Goal: Information Seeking & Learning: Learn about a topic

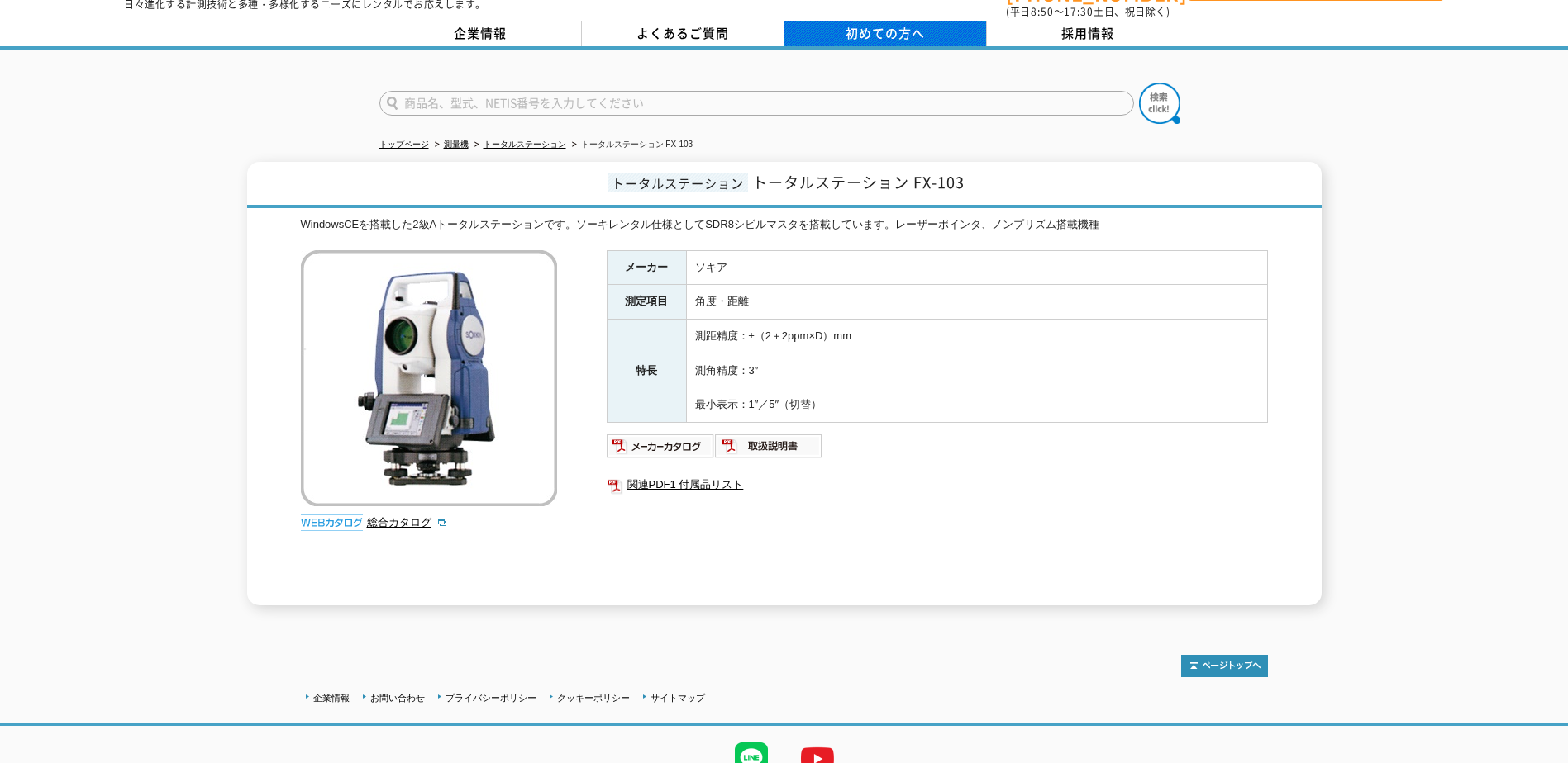
scroll to position [124, 0]
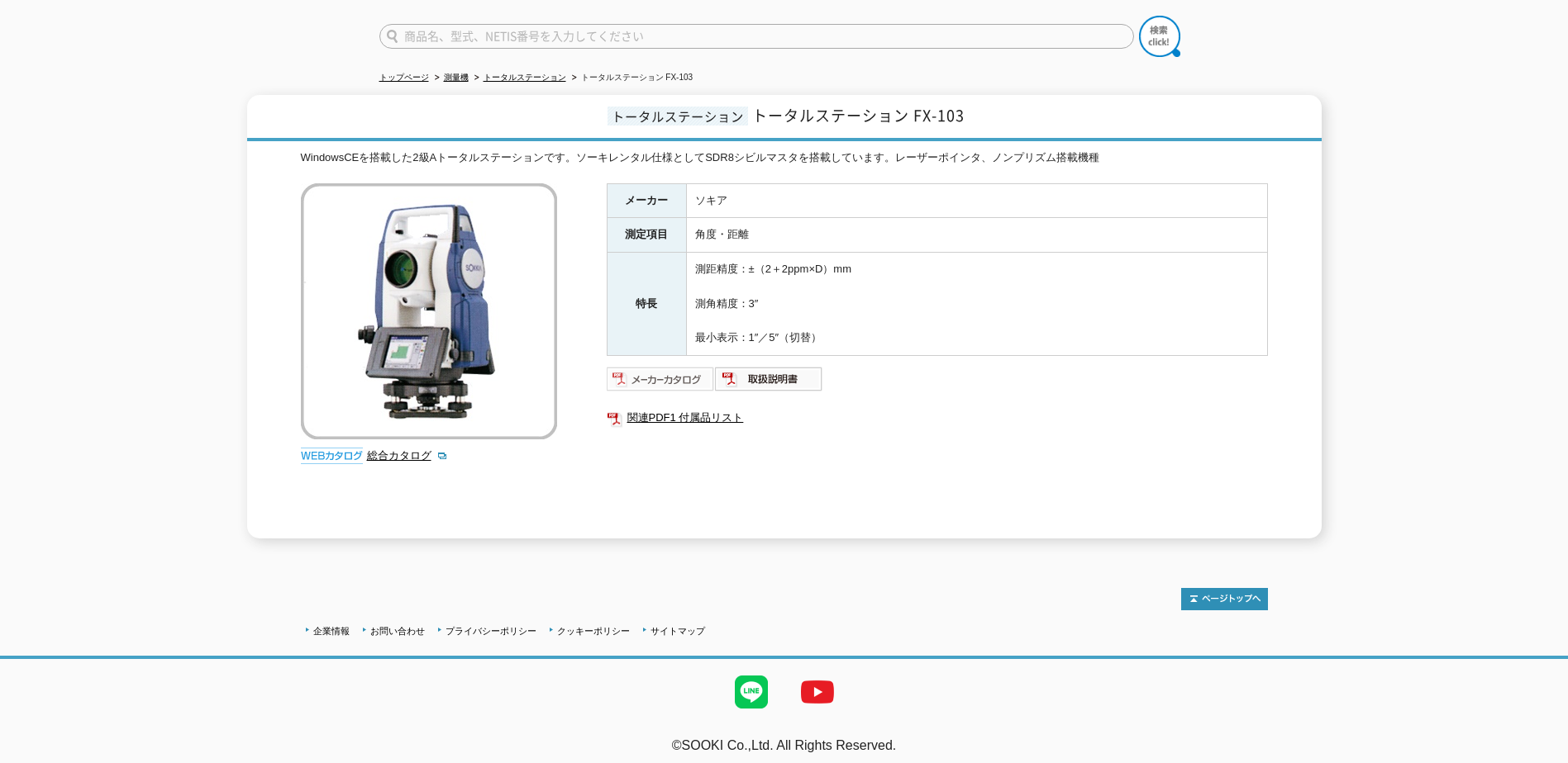
click at [646, 376] on img at bounding box center [661, 379] width 108 height 26
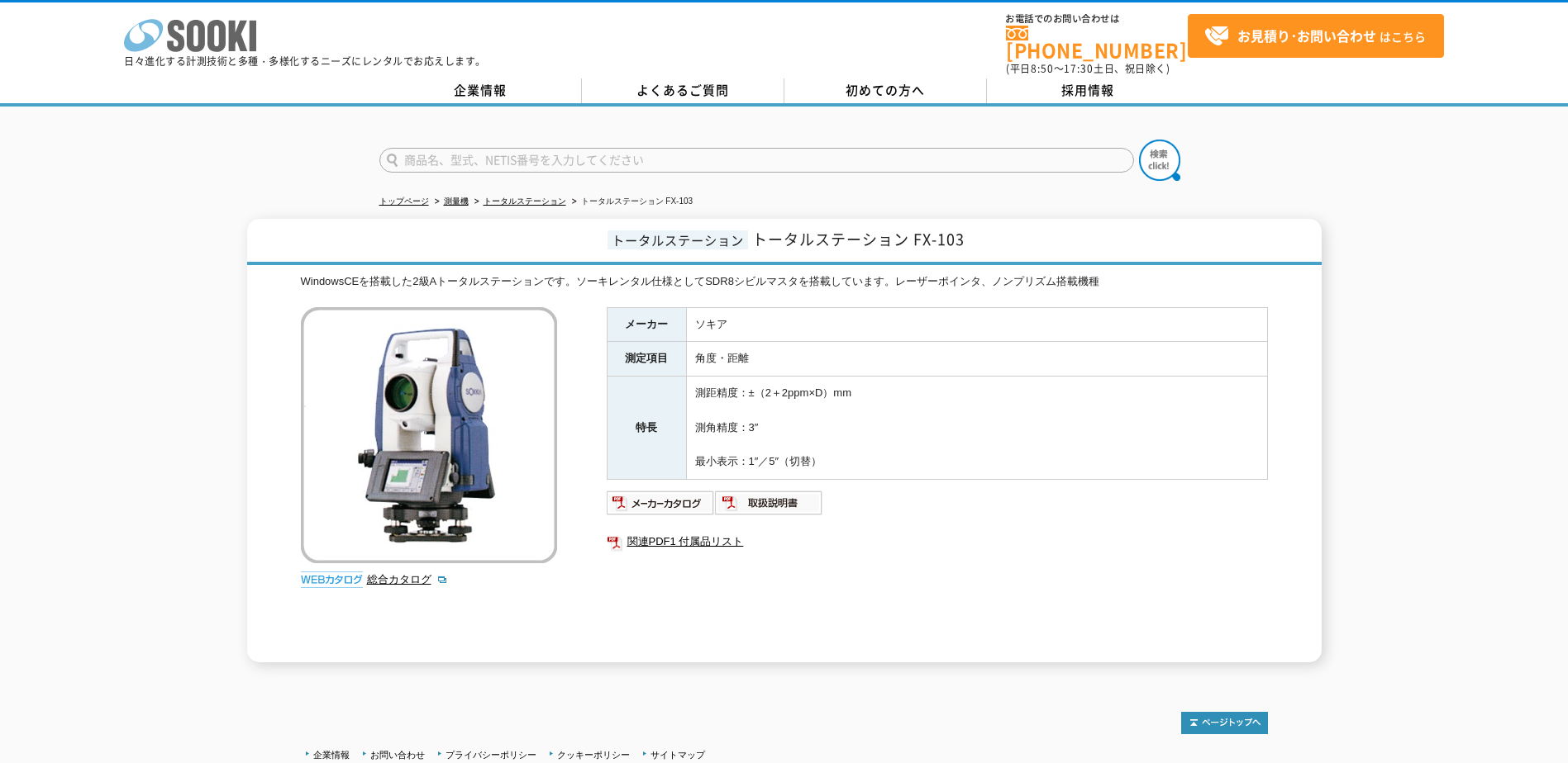
click at [200, 29] on icon at bounding box center [195, 36] width 18 height 32
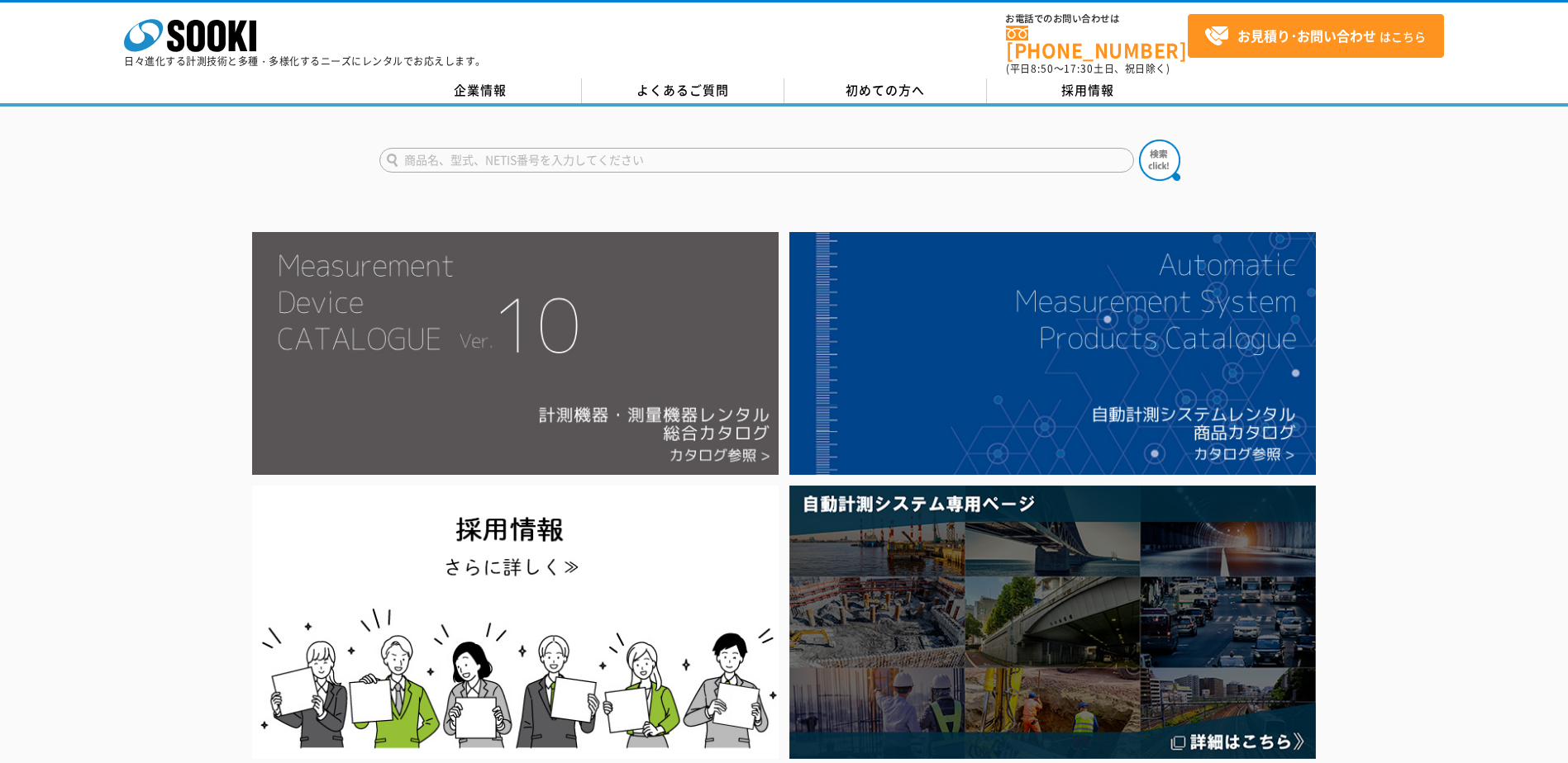
click at [633, 365] on img at bounding box center [515, 353] width 526 height 243
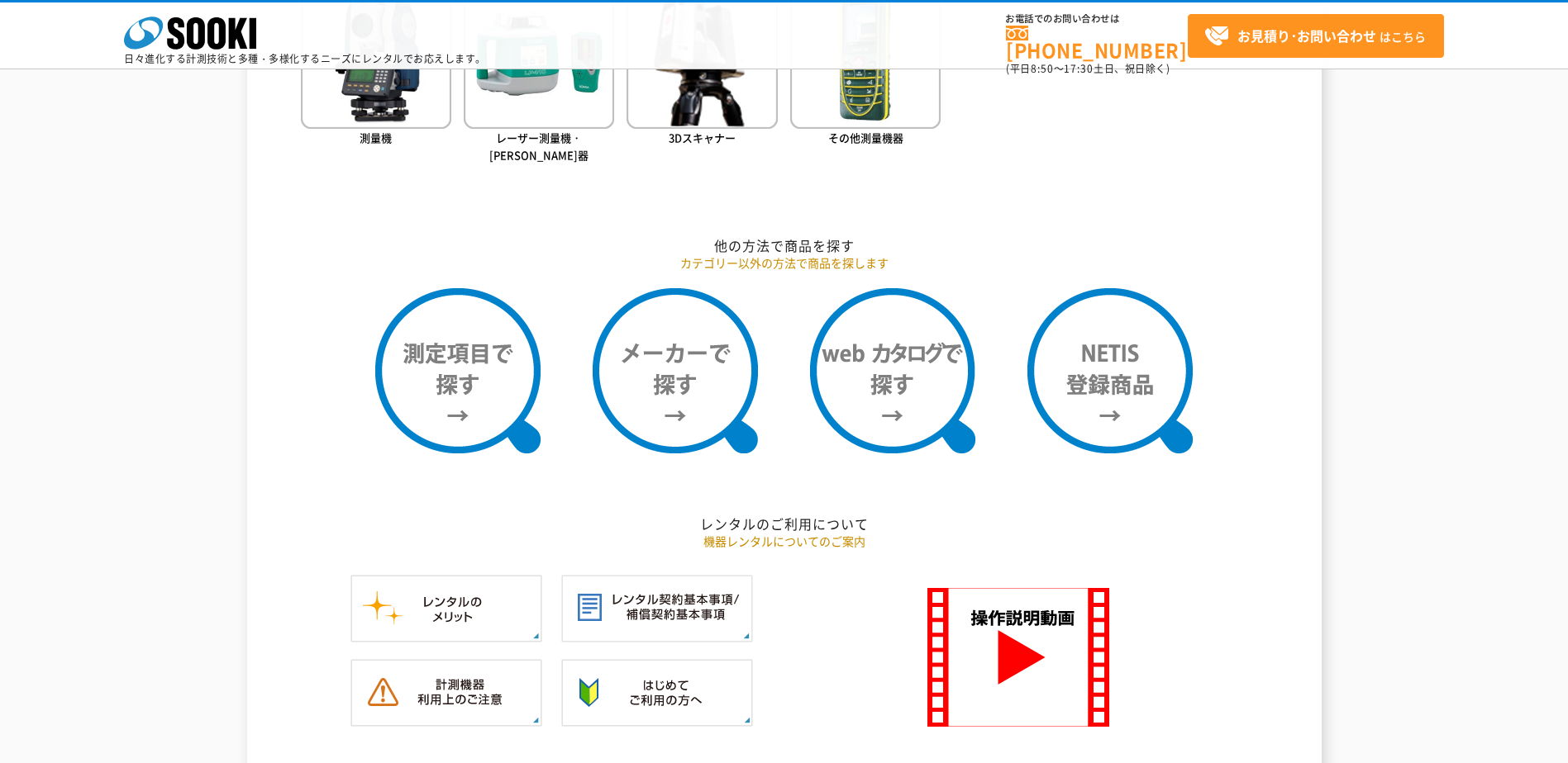
scroll to position [1735, 0]
